Goal: Information Seeking & Learning: Find specific fact

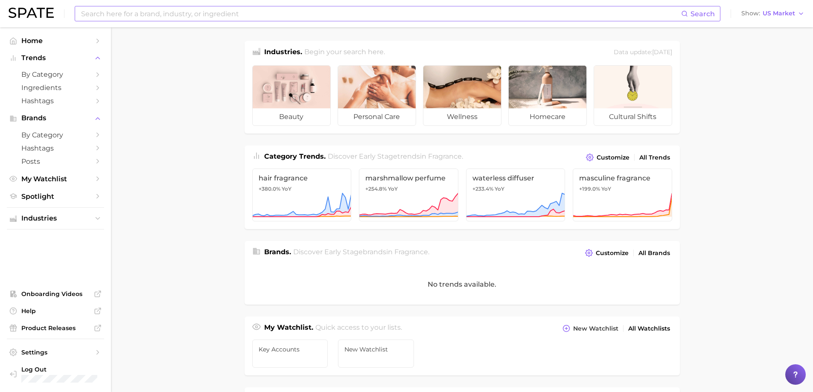
click at [207, 17] on input at bounding box center [380, 13] width 601 height 15
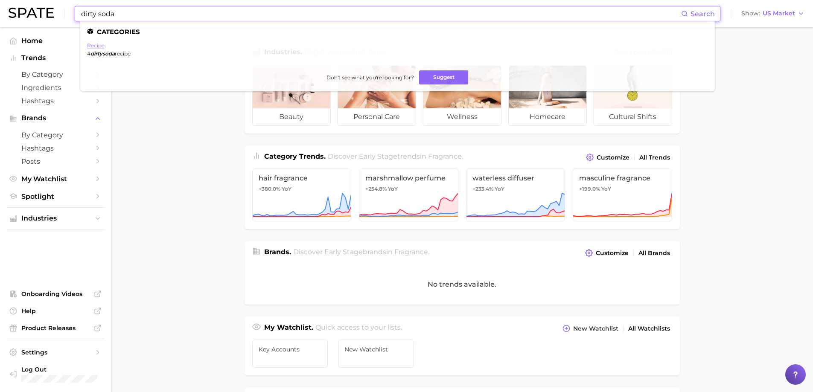
type input "dirty soda"
click at [92, 43] on link "recipe" at bounding box center [95, 45] width 17 height 6
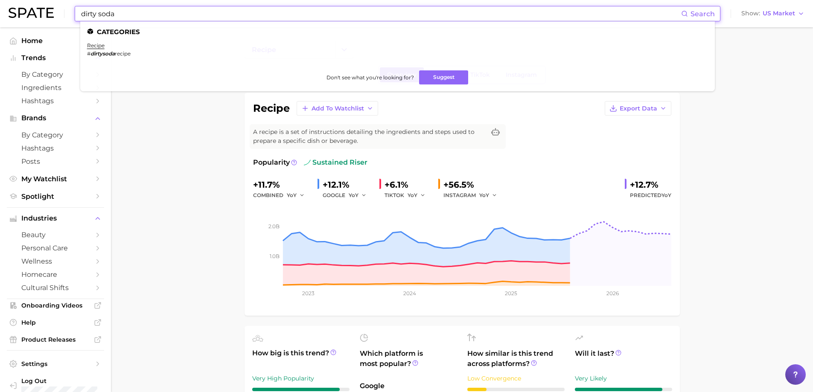
click at [142, 14] on input "dirty soda" at bounding box center [380, 13] width 601 height 15
click at [109, 55] on em "dirtysoda" at bounding box center [102, 53] width 24 height 6
click at [132, 21] on ul "Categories recipe # dirtysoda recipe Don't see what you're looking for? Suggest" at bounding box center [397, 56] width 635 height 70
click at [134, 15] on input "dirty soda" at bounding box center [380, 13] width 601 height 15
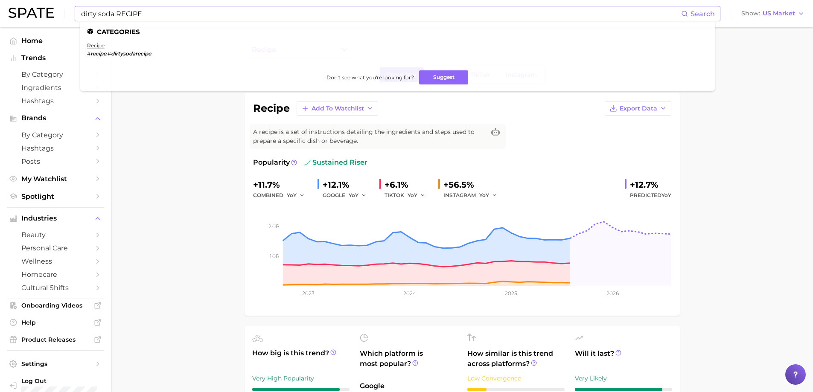
click at [131, 55] on em "dirtysodarecipe" at bounding box center [131, 53] width 40 height 6
click at [102, 17] on input "dirty soda RECIPE" at bounding box center [380, 13] width 601 height 15
type input "#DIRTYSODA"
